Goal: Task Accomplishment & Management: Use online tool/utility

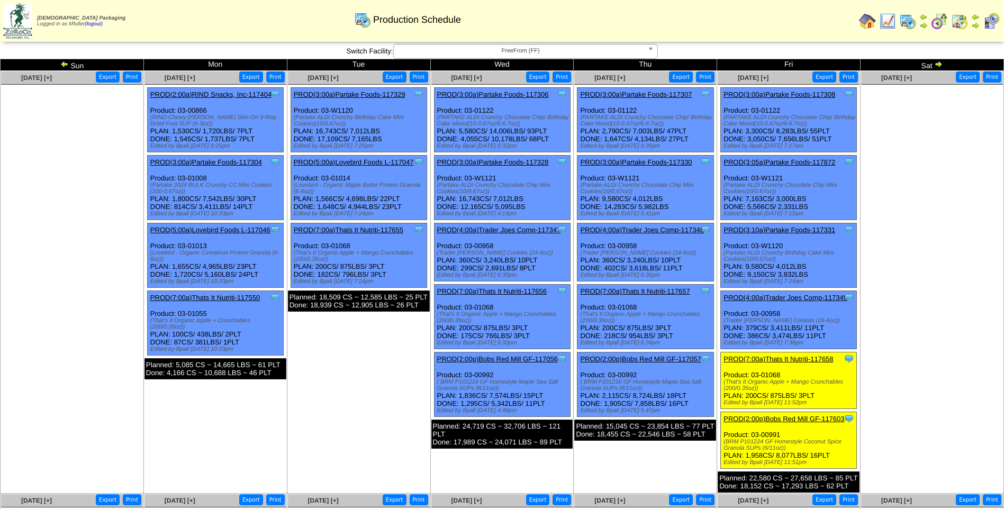
click at [940, 62] on img at bounding box center [938, 64] width 8 height 8
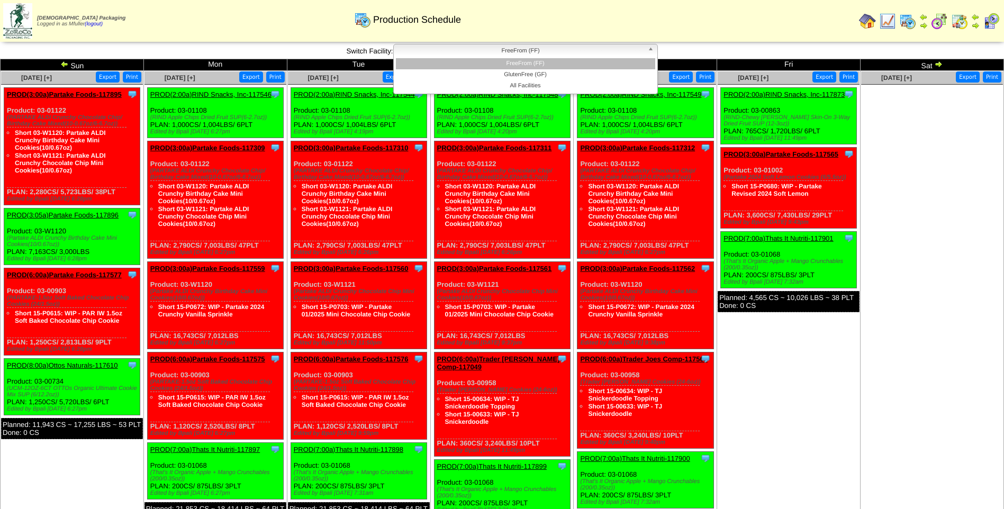
click at [484, 53] on span "FreeFrom (FF)" at bounding box center [520, 50] width 245 height 13
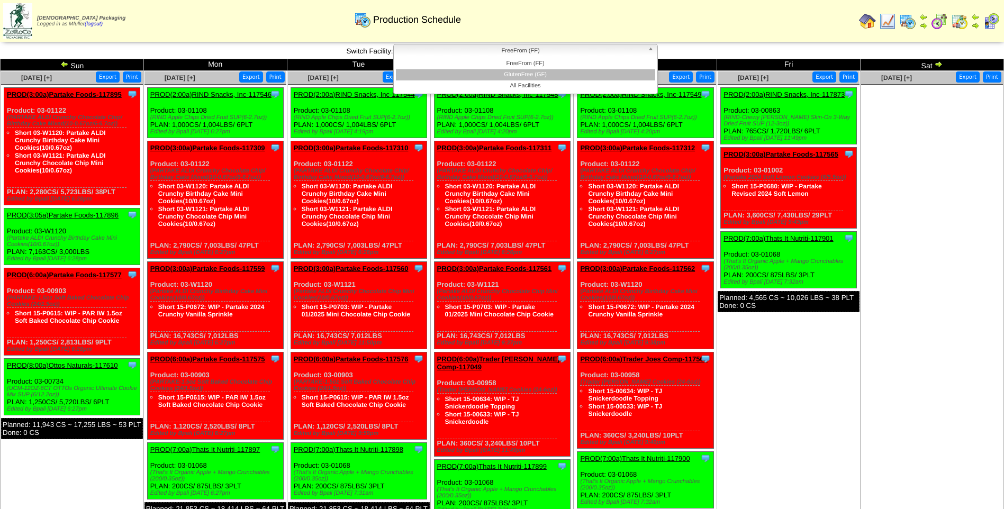
click at [487, 74] on li "GlutenFree (GF)" at bounding box center [525, 74] width 259 height 11
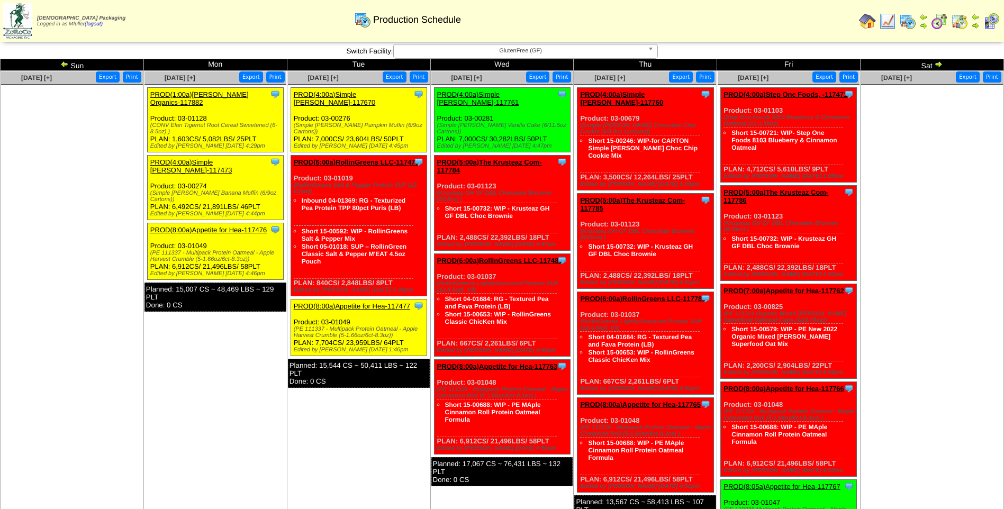
click at [346, 93] on link "PROD(4:00a)Simple Mills-117670" at bounding box center [335, 98] width 82 height 16
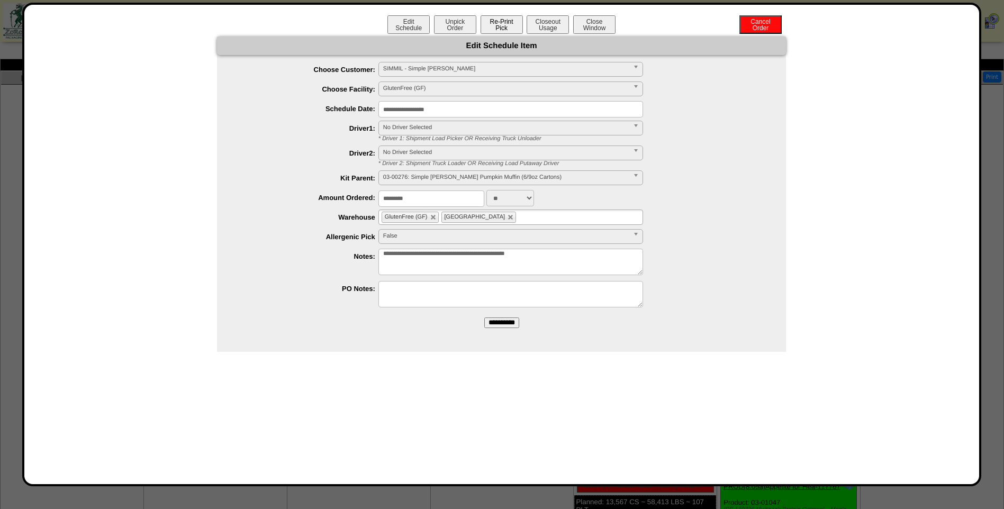
click at [501, 26] on button "Re-Print Pick" at bounding box center [501, 24] width 42 height 19
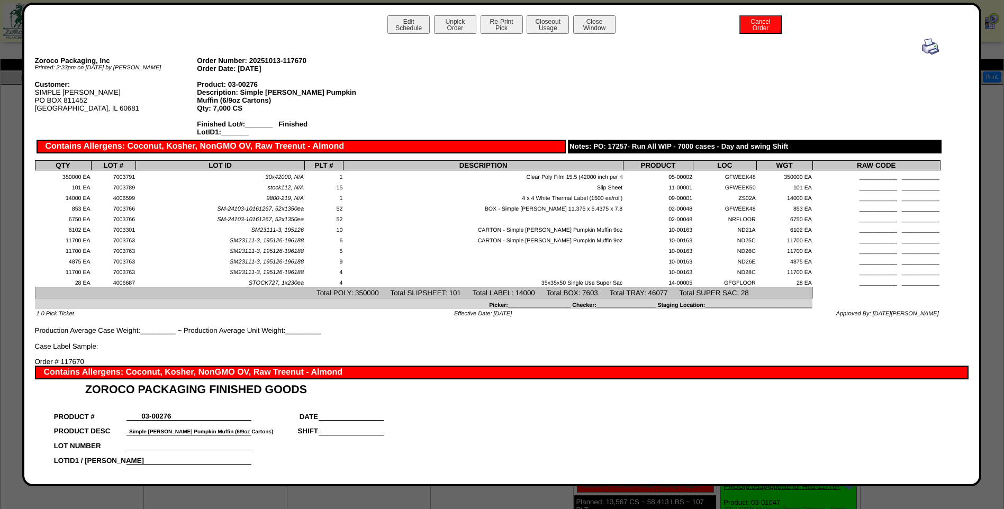
click at [922, 50] on img at bounding box center [930, 46] width 17 height 17
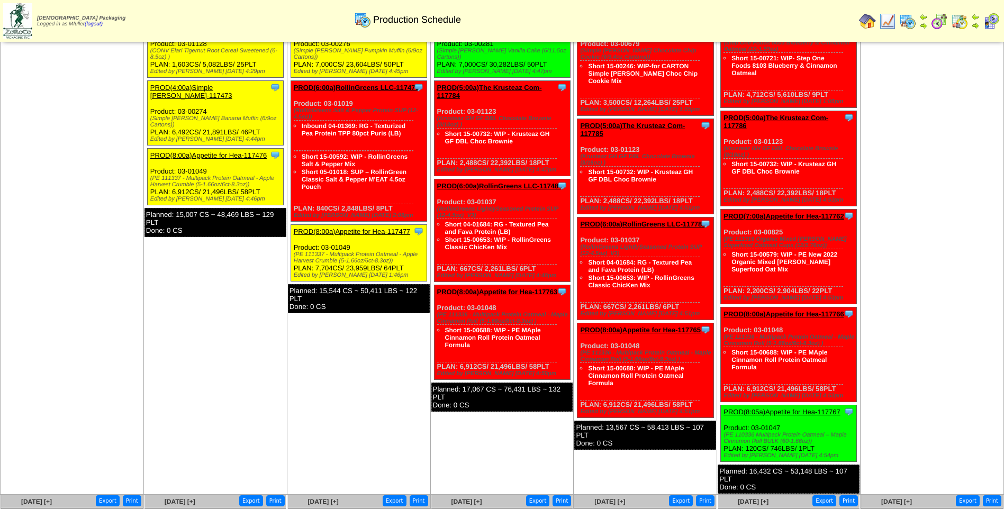
scroll to position [106, 0]
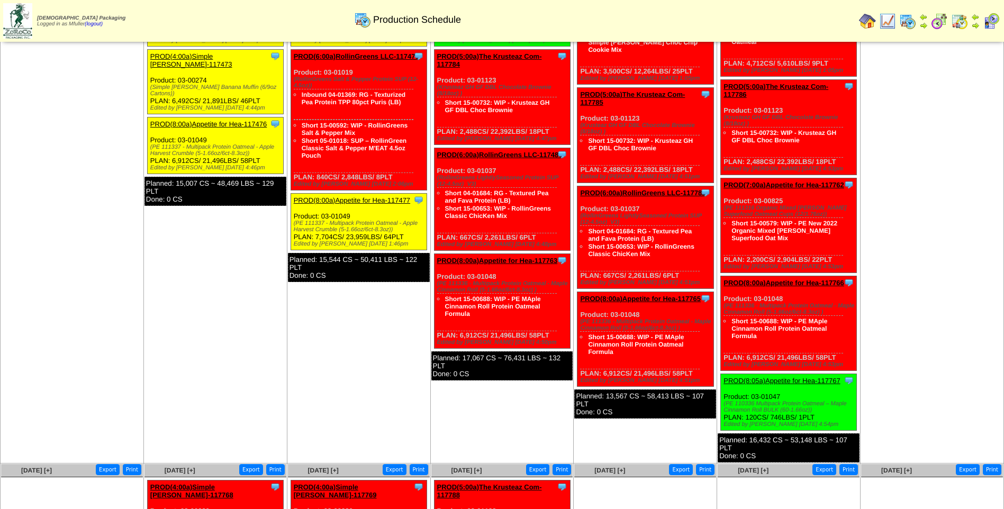
click at [350, 196] on link "PROD(8:00a)Appetite for Hea-117477" at bounding box center [352, 200] width 116 height 8
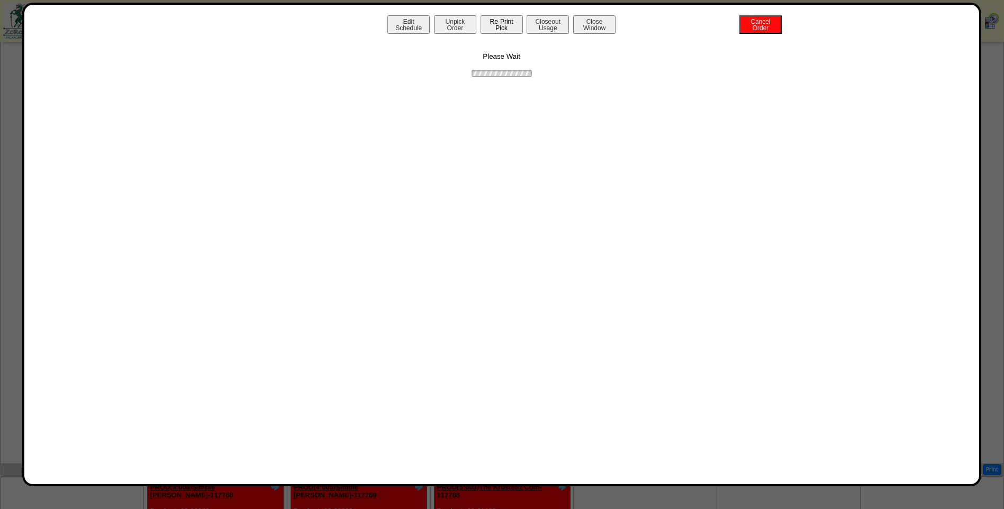
click at [502, 27] on button "Re-Print Pick" at bounding box center [501, 24] width 42 height 19
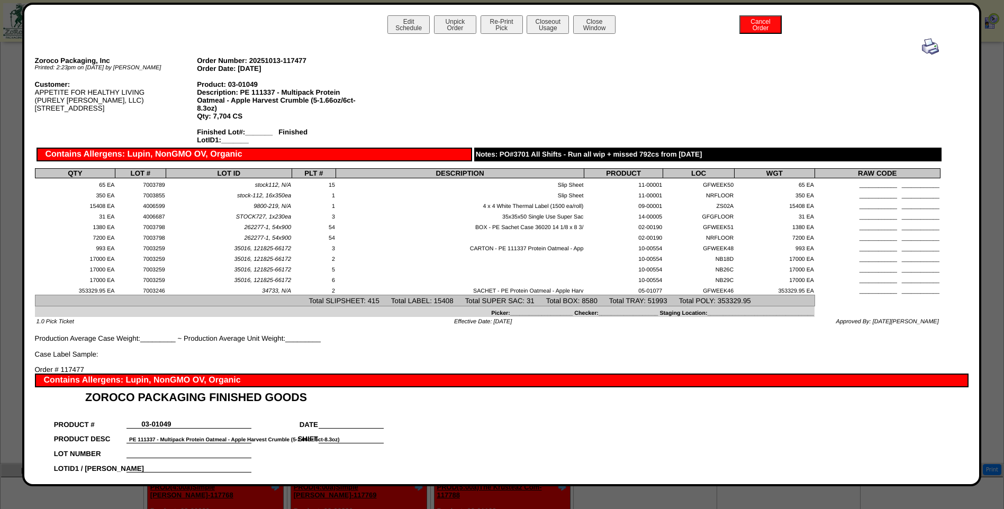
click at [925, 45] on img at bounding box center [930, 46] width 17 height 17
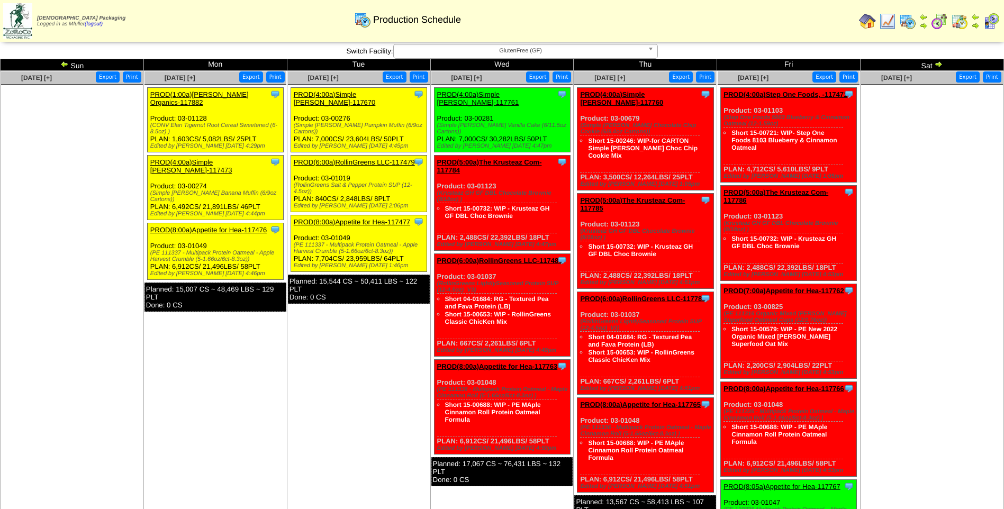
click at [356, 158] on link "PROD(6:00a)RollinGreens LLC-117479" at bounding box center [354, 162] width 121 height 8
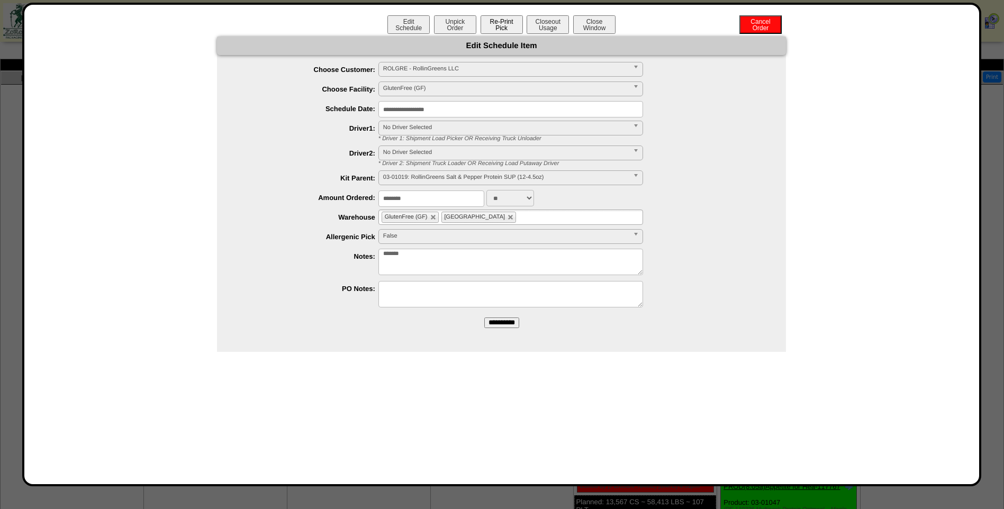
click at [503, 25] on button "Re-Print Pick" at bounding box center [501, 24] width 42 height 19
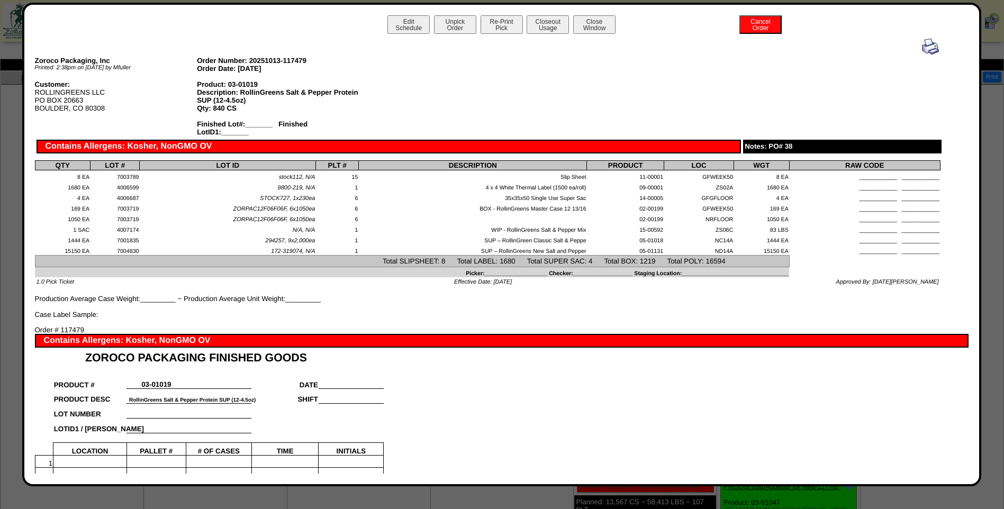
click at [923, 45] on img at bounding box center [930, 46] width 17 height 17
